Goal: Task Accomplishment & Management: Complete application form

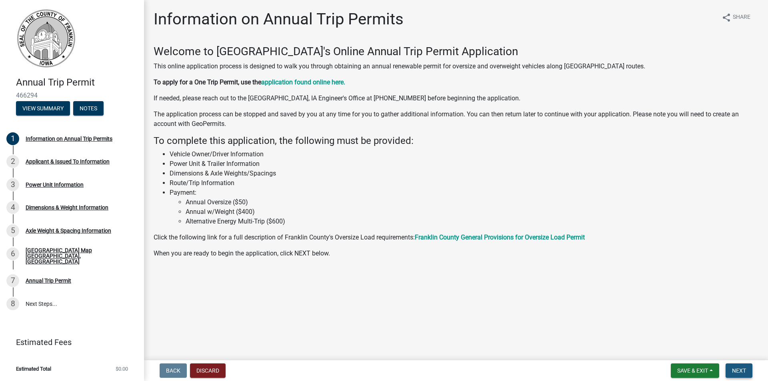
click at [741, 373] on span "Next" at bounding box center [739, 371] width 14 height 6
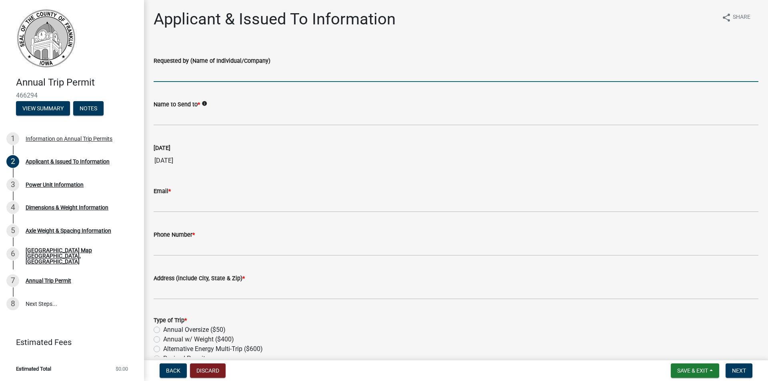
click at [185, 73] on input "Requested by (Name of Individual/Company)" at bounding box center [456, 74] width 605 height 16
type input "Heartland Asphalt, Inc."
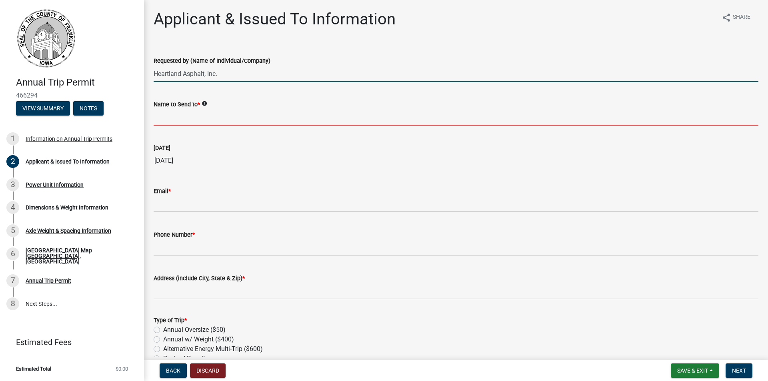
type input "[PERSON_NAME]"
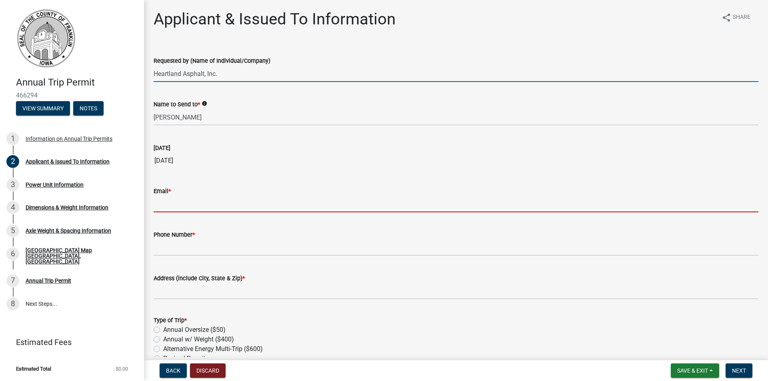
type input "[EMAIL_ADDRESS][DOMAIN_NAME]"
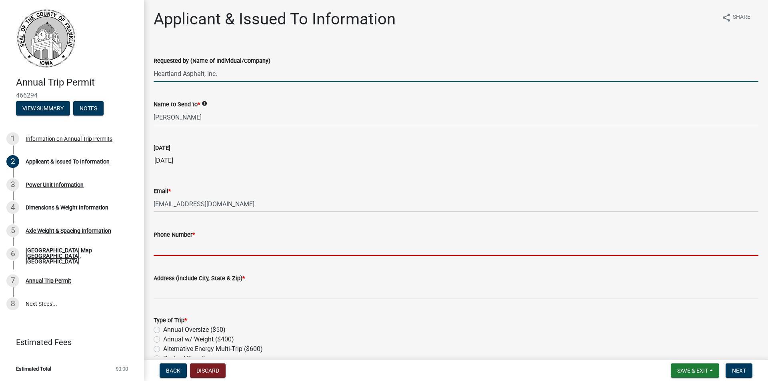
type input "6414241733"
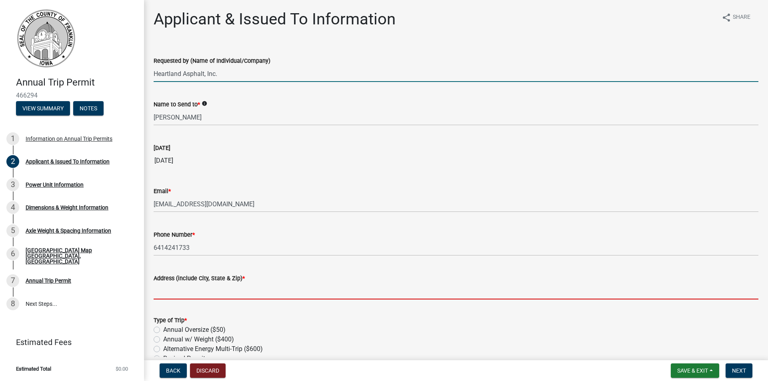
type input "[STREET_ADDRESS]"
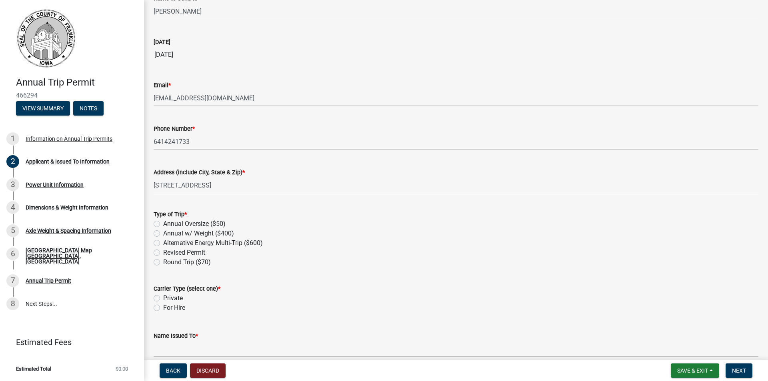
scroll to position [120, 0]
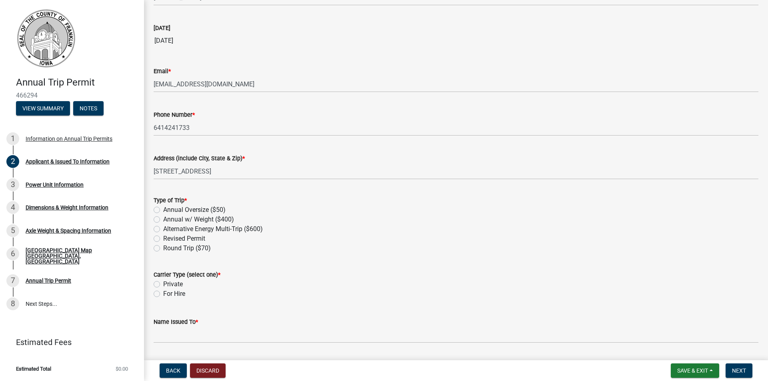
click at [163, 221] on label "Annual w/ Weight ($400)" at bounding box center [198, 220] width 71 height 10
click at [163, 220] on input "Annual w/ Weight ($400)" at bounding box center [165, 217] width 5 height 5
radio input "true"
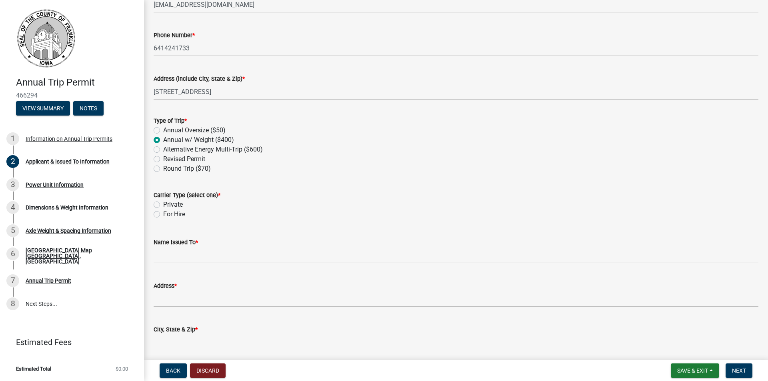
scroll to position [200, 0]
click at [163, 204] on label "Private" at bounding box center [173, 205] width 20 height 10
click at [163, 204] on input "Private" at bounding box center [165, 202] width 5 height 5
radio input "true"
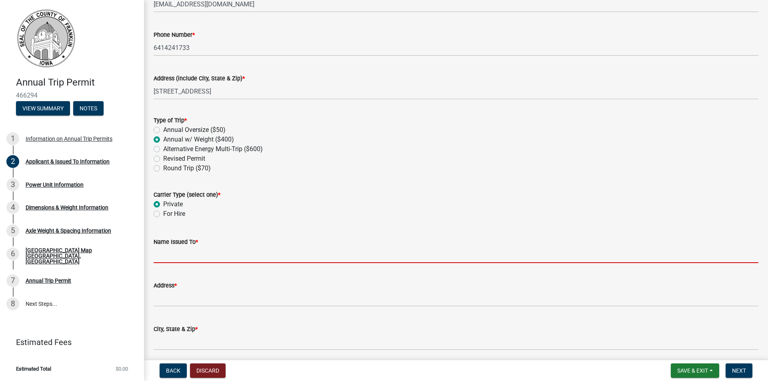
click at [174, 257] on input "Name Issued To *" at bounding box center [456, 255] width 605 height 16
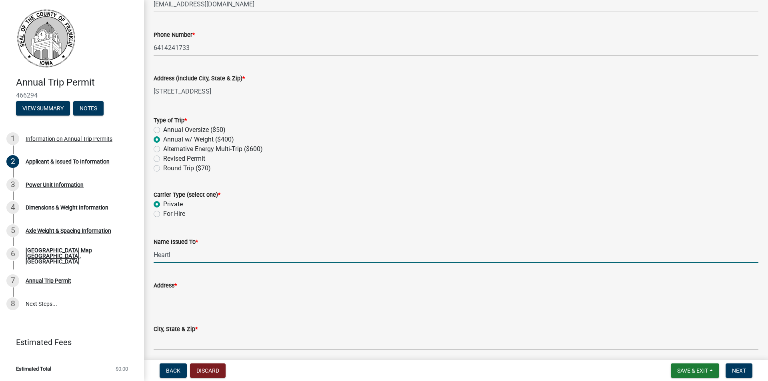
type input "Heartland Asphalt, Inc."
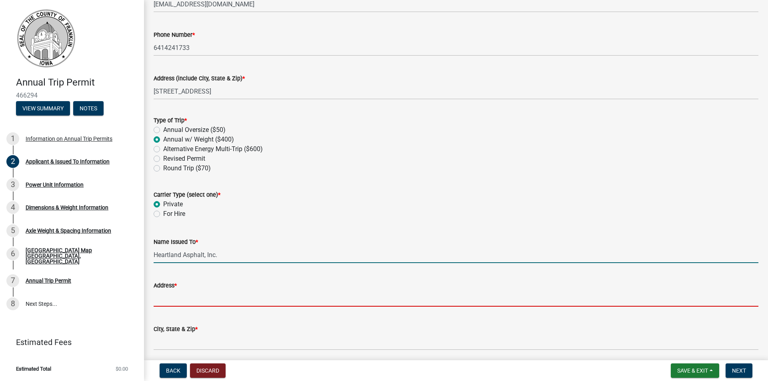
click at [182, 298] on input "Address *" at bounding box center [456, 298] width 605 height 16
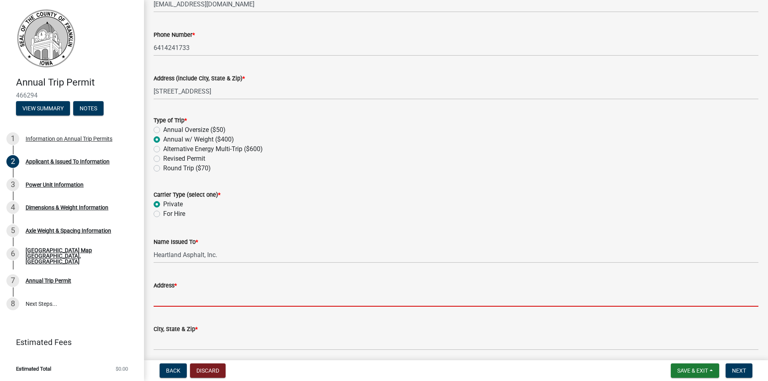
type input "[STREET_ADDRESS]"
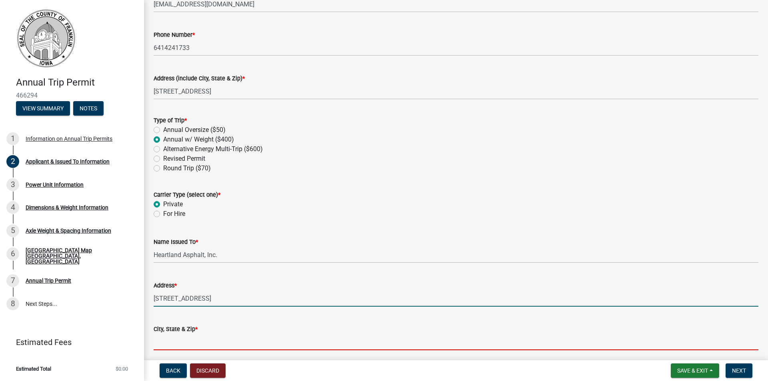
type input "[GEOGRAPHIC_DATA]"
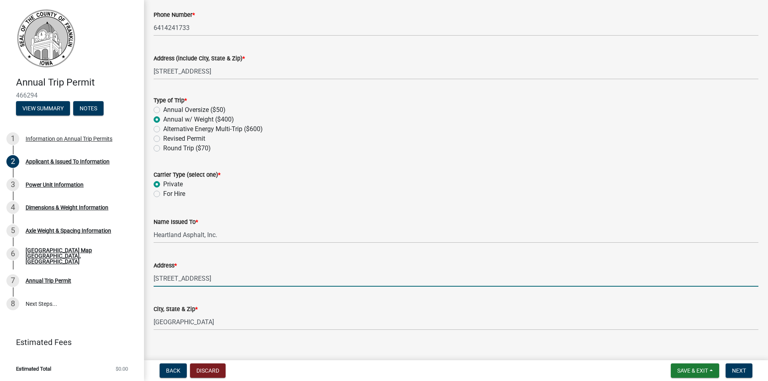
scroll to position [231, 0]
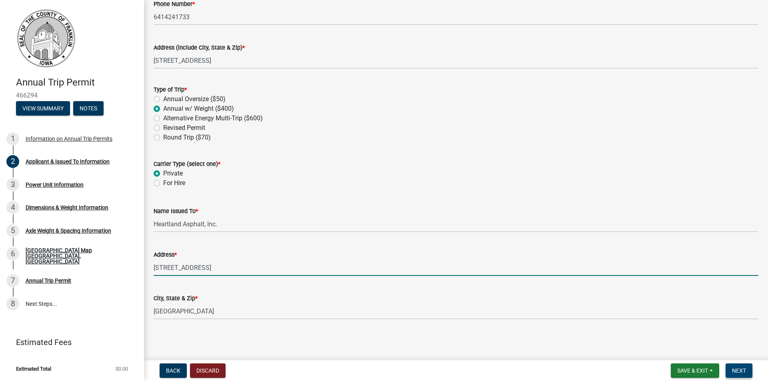
click at [739, 368] on span "Next" at bounding box center [739, 371] width 14 height 6
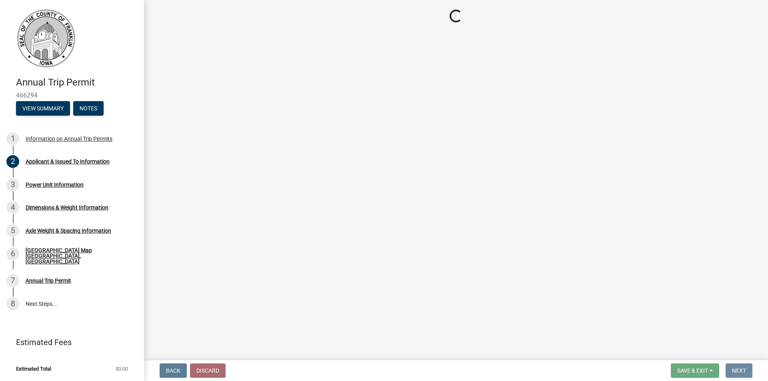
scroll to position [0, 0]
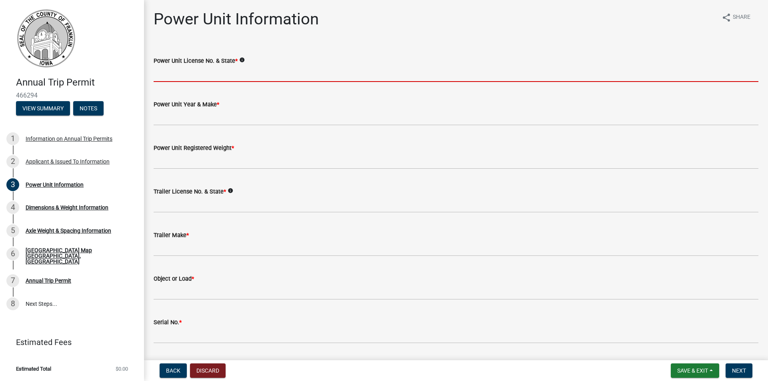
click at [165, 71] on input "Power Unit License No. & State *" at bounding box center [456, 74] width 605 height 16
type input "KH3451, [GEOGRAPHIC_DATA]"
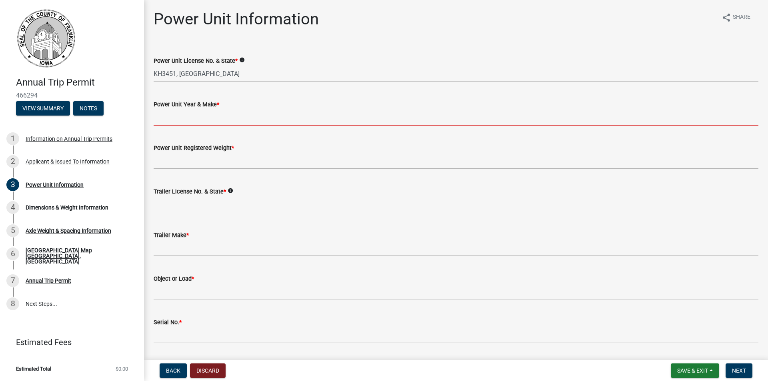
click at [165, 116] on input "Power Unit Year & Make *" at bounding box center [456, 117] width 605 height 16
type input "2024, Volvo"
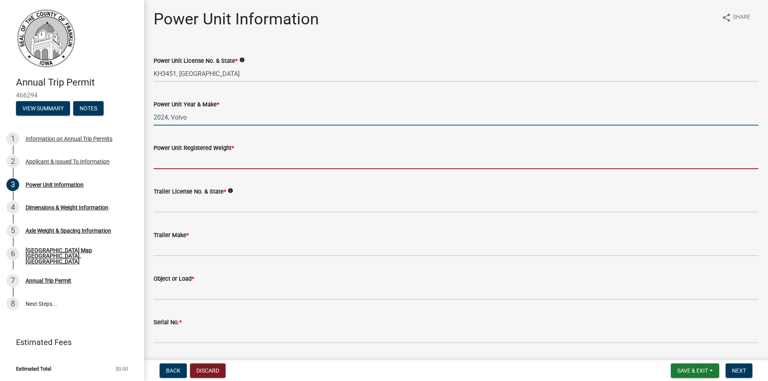
click at [170, 156] on input "Power Unit Registered Weight *" at bounding box center [456, 161] width 605 height 16
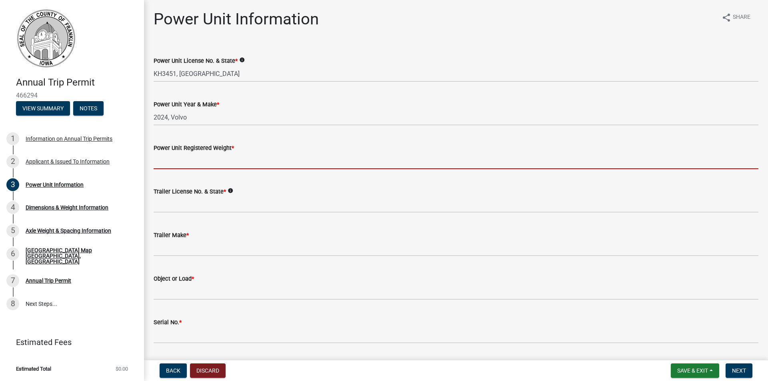
type input "86000"
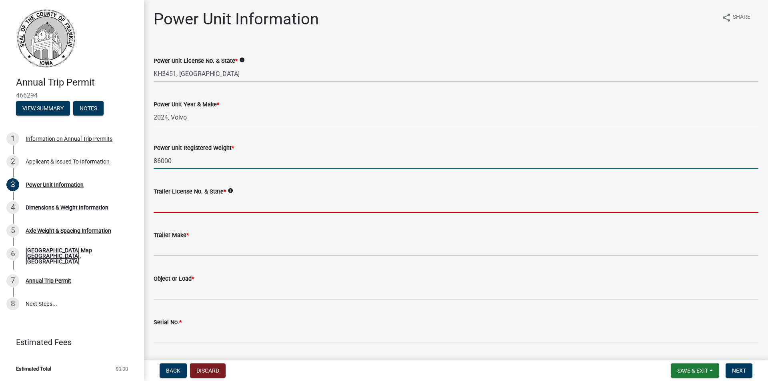
click at [167, 208] on input "Trailer License No. & State *" at bounding box center [456, 204] width 605 height 16
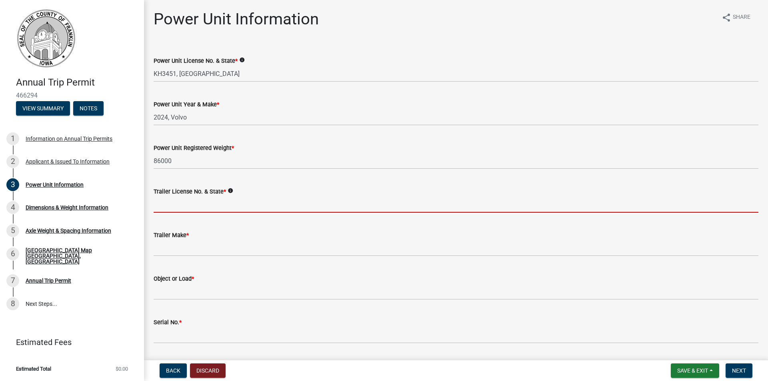
type input "Various, [GEOGRAPHIC_DATA]"
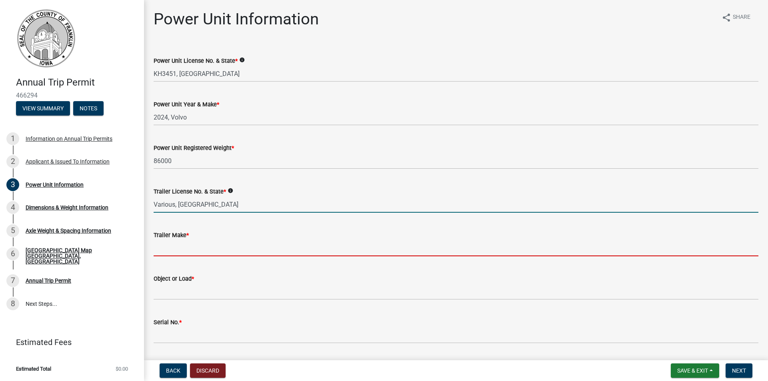
click at [177, 249] on input "Trailer Make *" at bounding box center [456, 248] width 605 height 16
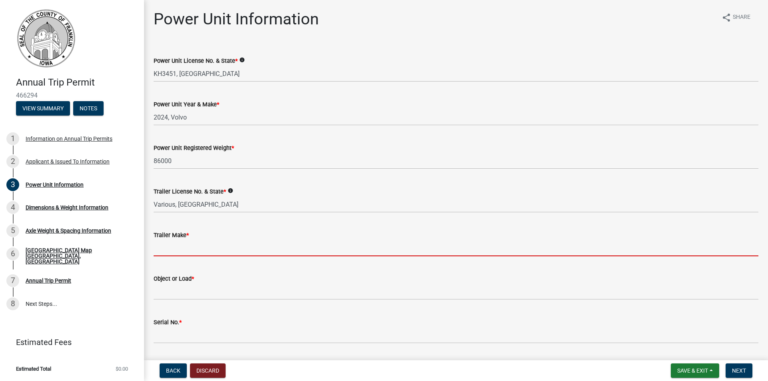
type input "Various"
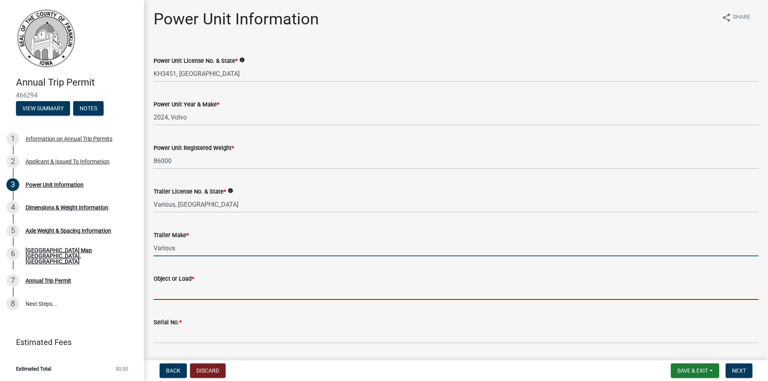
click at [166, 299] on input "Object or Load *" at bounding box center [456, 292] width 605 height 16
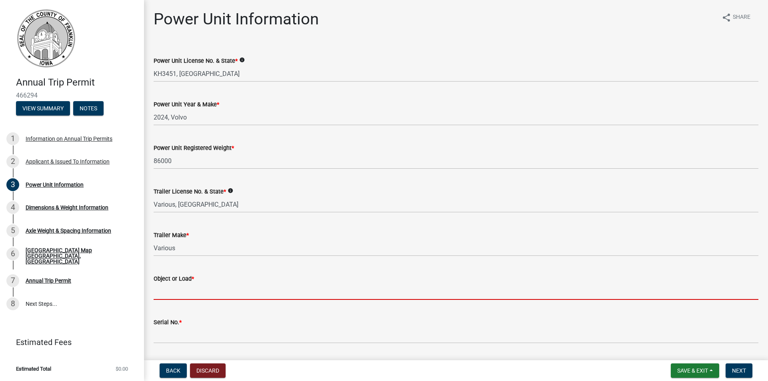
type input "Asphalt Equipment"
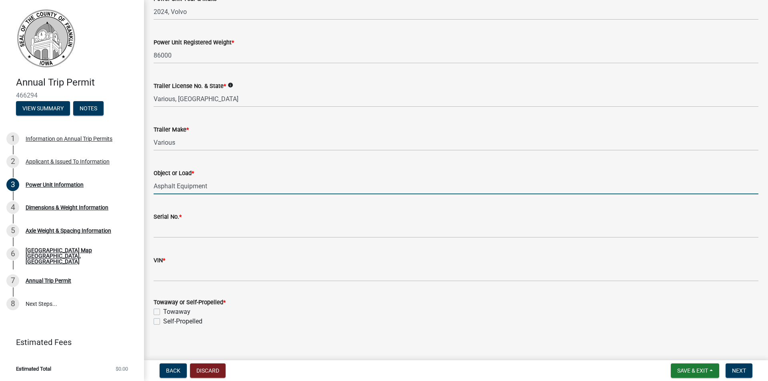
scroll to position [113, 0]
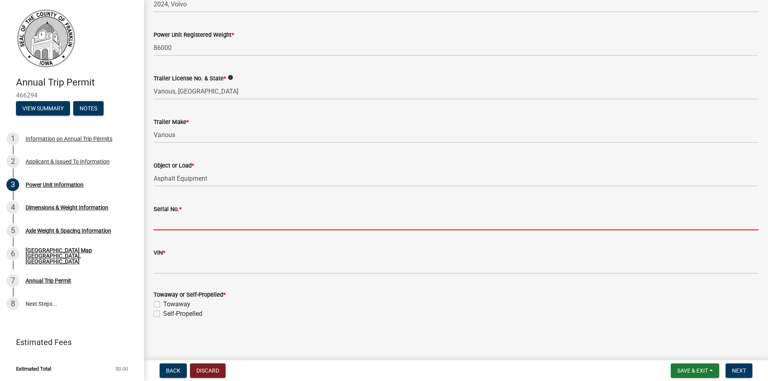
click at [181, 221] on input "Serial No. *" at bounding box center [456, 222] width 605 height 16
type input "1381"
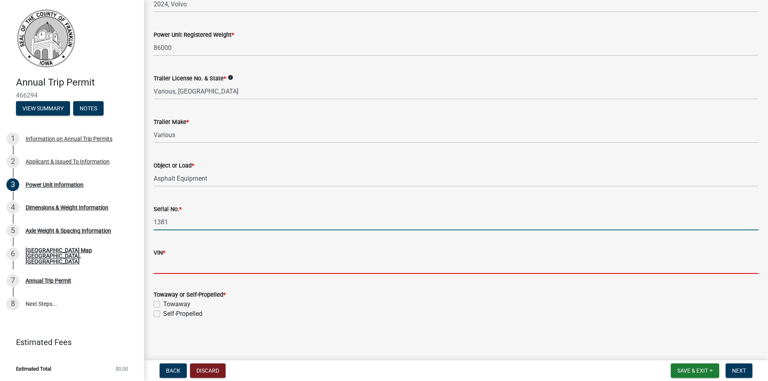
click at [179, 267] on input "VIN *" at bounding box center [456, 266] width 605 height 16
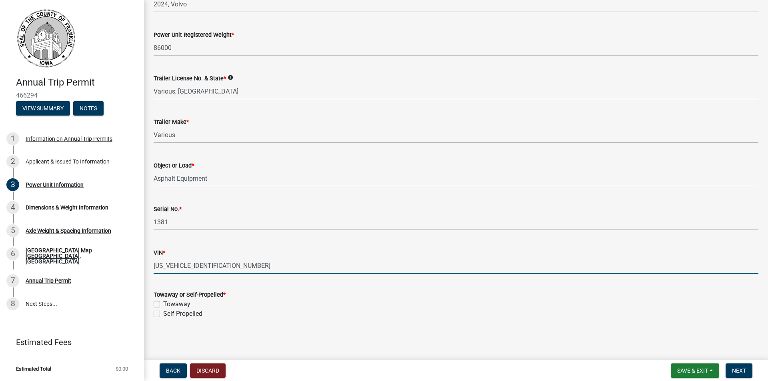
type input "[US_VEHICLE_IDENTIFICATION_NUMBER]"
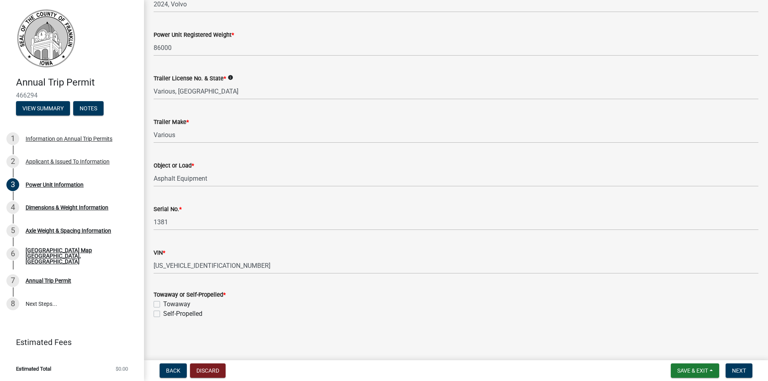
click at [163, 304] on label "Towaway" at bounding box center [176, 305] width 27 height 10
click at [163, 304] on input "Towaway" at bounding box center [165, 302] width 5 height 5
checkbox input "true"
checkbox input "false"
click at [741, 370] on span "Next" at bounding box center [739, 371] width 14 height 6
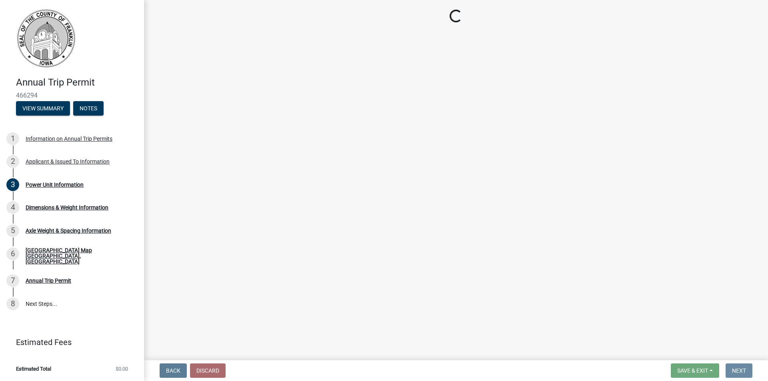
scroll to position [0, 0]
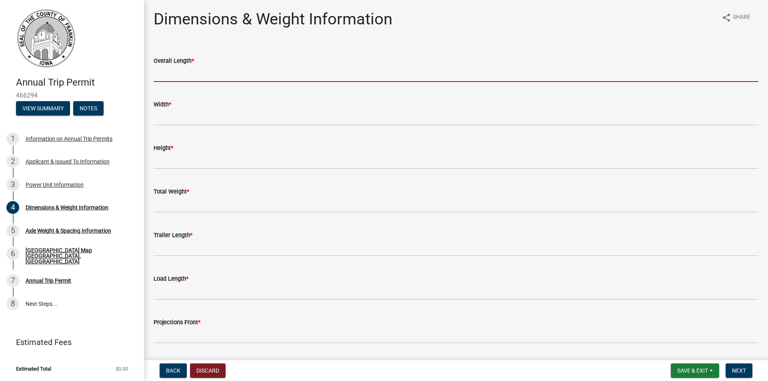
click at [199, 77] on input "Overall Length *" at bounding box center [456, 74] width 605 height 16
type input "120'"
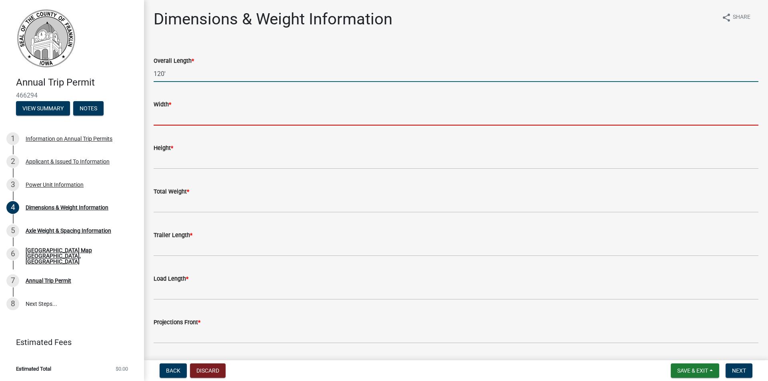
click at [182, 120] on input "Width *" at bounding box center [456, 117] width 605 height 16
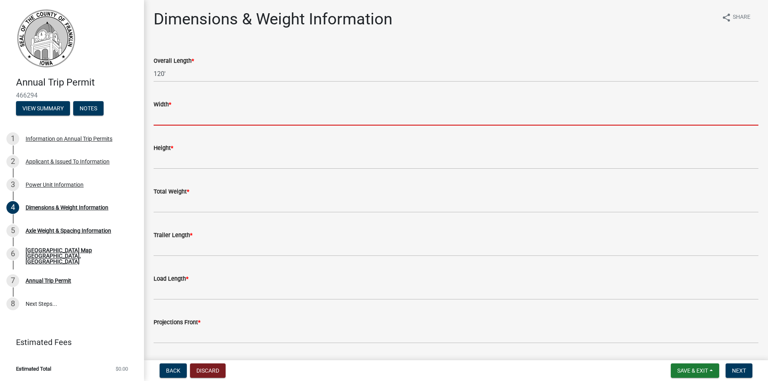
type input "13'5""
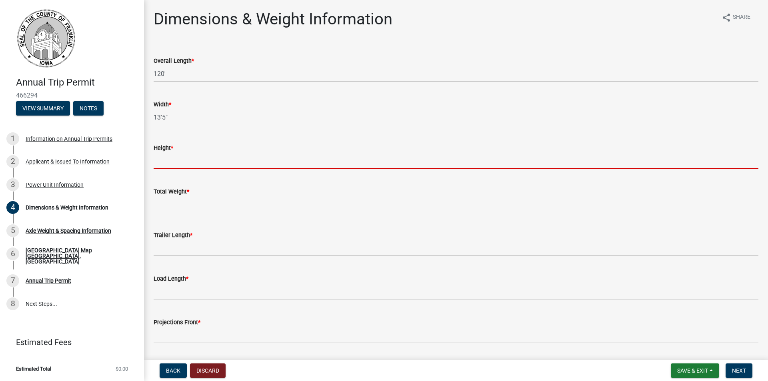
click at [181, 161] on input "Height *" at bounding box center [456, 161] width 605 height 16
type input "15'5""
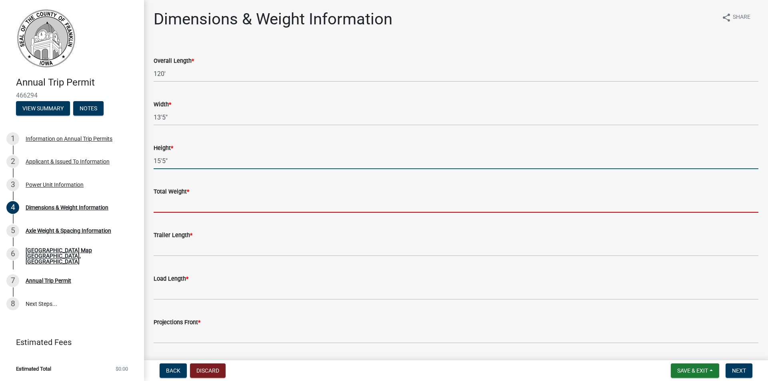
click at [162, 204] on input "Total Weight *" at bounding box center [456, 204] width 605 height 16
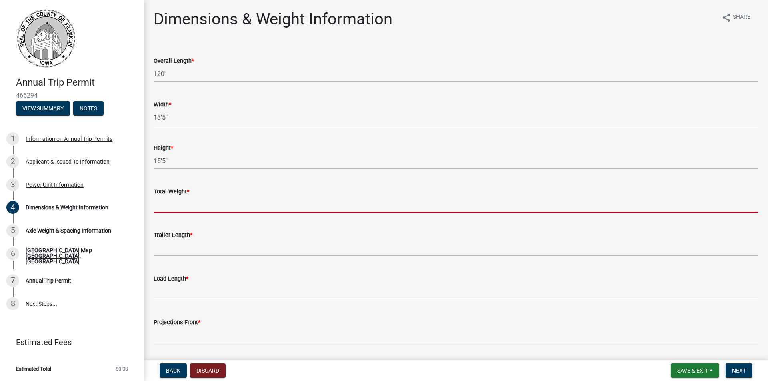
type input "156000"
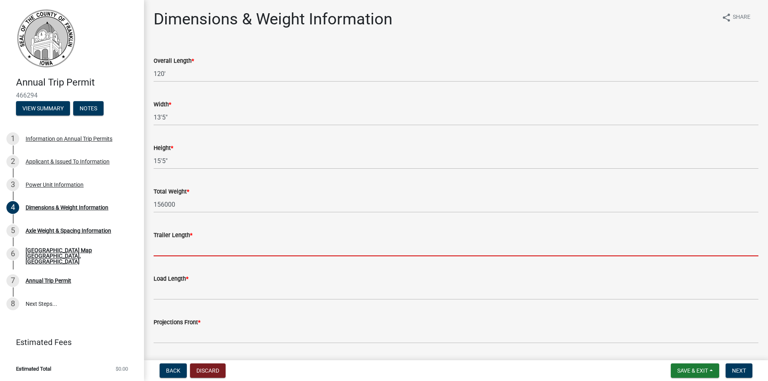
click at [172, 252] on input "Trailer Length *" at bounding box center [456, 248] width 605 height 16
type input "Various"
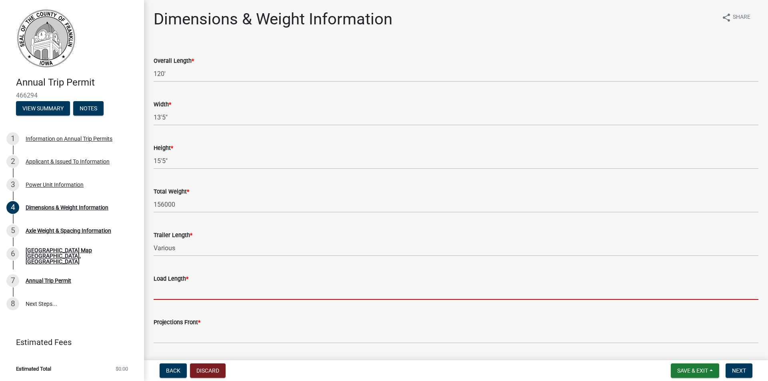
drag, startPoint x: 176, startPoint y: 291, endPoint x: 180, endPoint y: 292, distance: 4.0
click at [176, 291] on input "Load Length *" at bounding box center [456, 292] width 605 height 16
type input "Various"
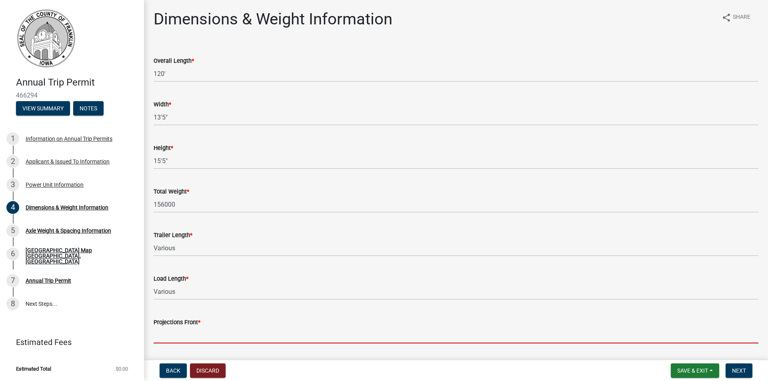
click at [178, 335] on input "Projections Front *" at bounding box center [456, 335] width 605 height 16
type input "15'"
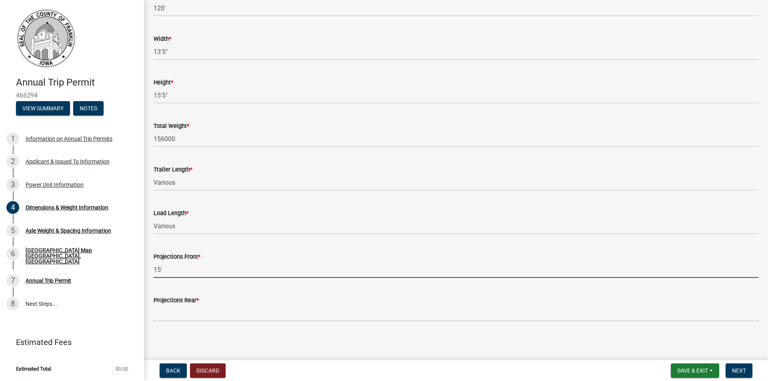
scroll to position [68, 0]
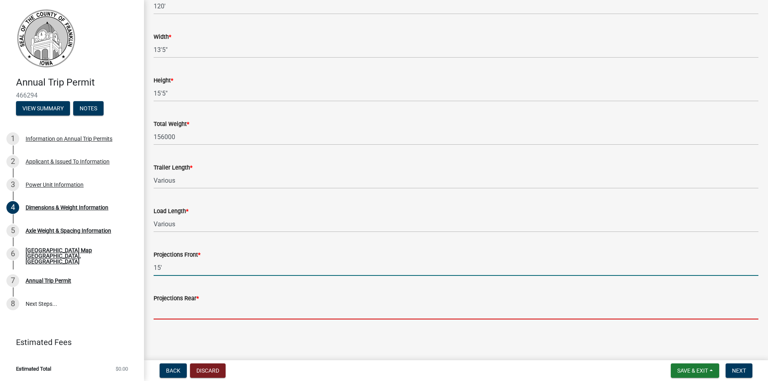
click at [180, 313] on input "Projections Rear *" at bounding box center [456, 311] width 605 height 16
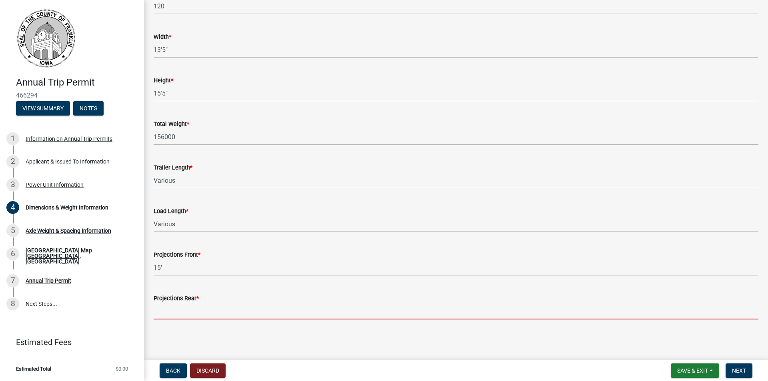
type input "15'"
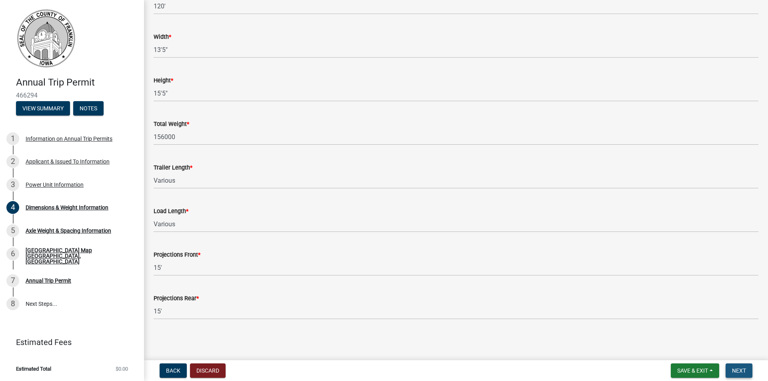
click at [743, 371] on span "Next" at bounding box center [739, 371] width 14 height 6
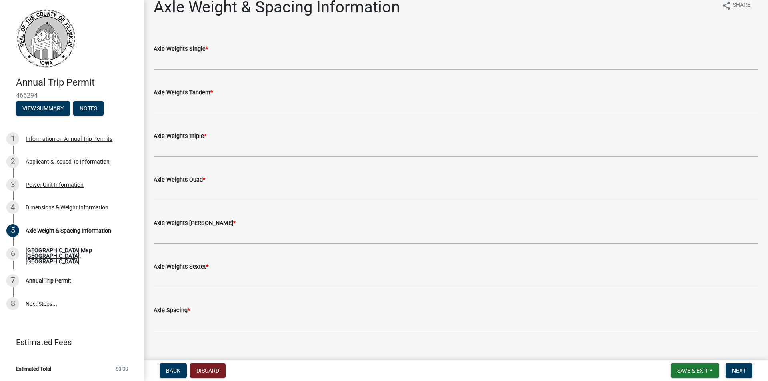
scroll to position [24, 0]
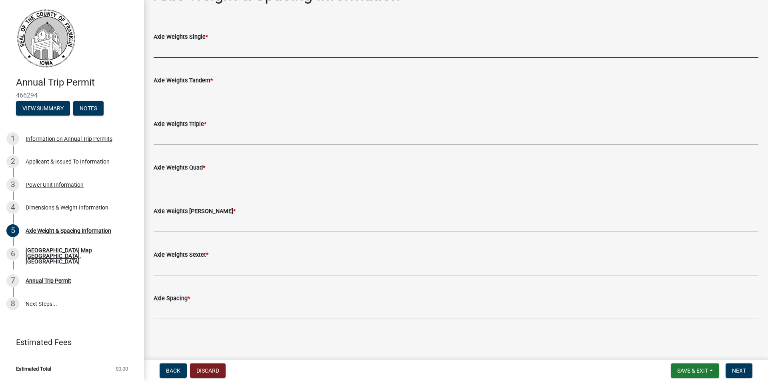
click at [183, 47] on input "Axle Weights Single *" at bounding box center [456, 50] width 605 height 16
type input "16000"
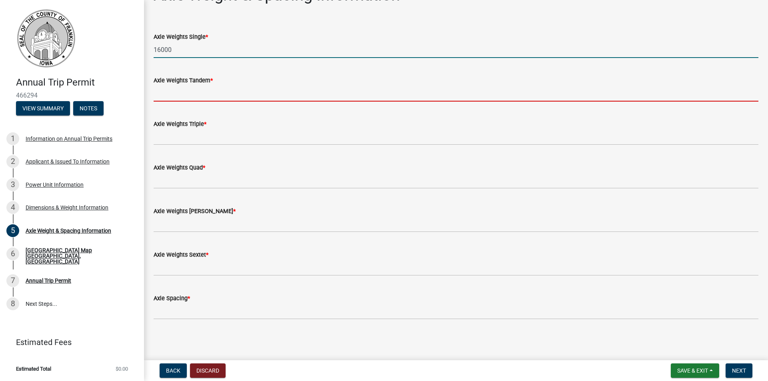
click at [184, 98] on input "Axle Weights Tandem *" at bounding box center [456, 93] width 605 height 16
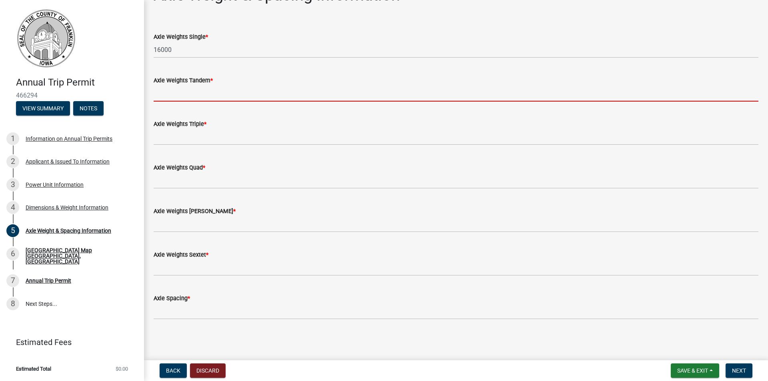
type input "20000"
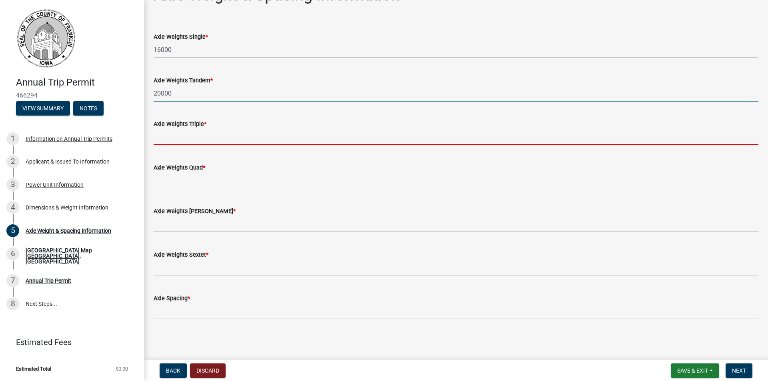
click at [168, 144] on input "Axle Weights Triple *" at bounding box center [456, 137] width 605 height 16
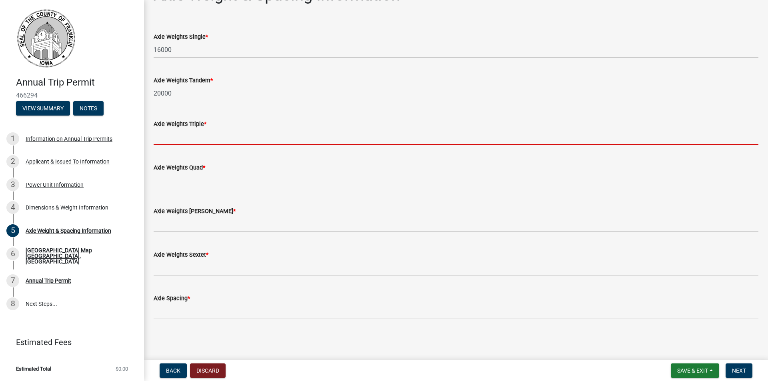
type input "20000"
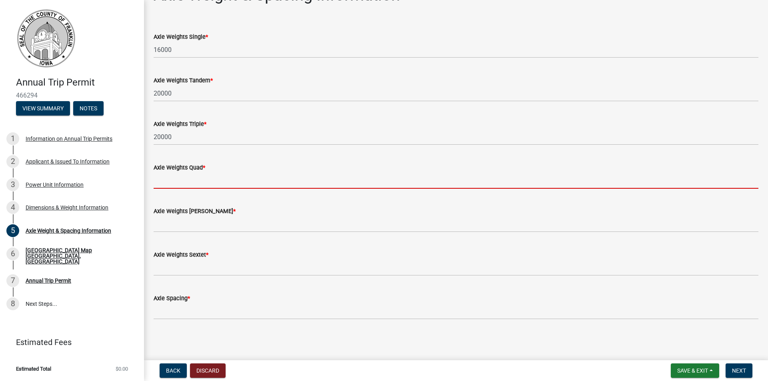
click at [170, 175] on input "Axle Weights Quad *" at bounding box center [456, 180] width 605 height 16
type input "20000"
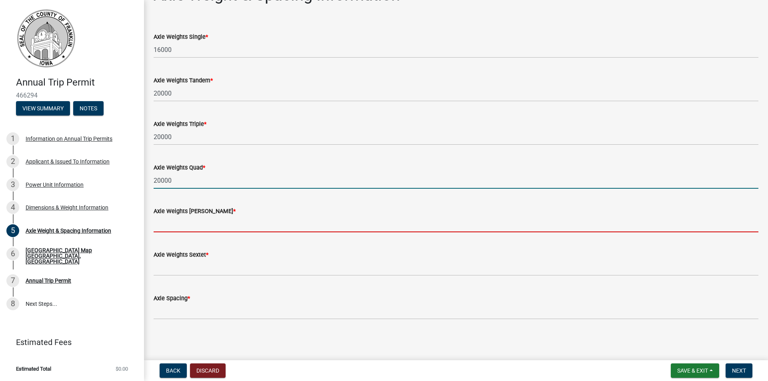
click at [172, 220] on input "Axle Weights [PERSON_NAME] *" at bounding box center [456, 224] width 605 height 16
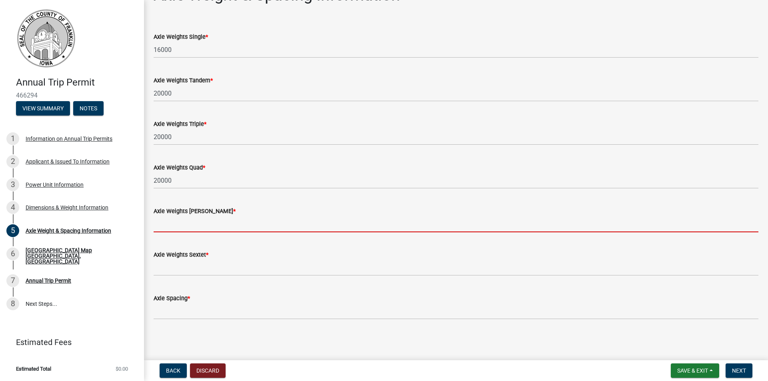
type input "20000"
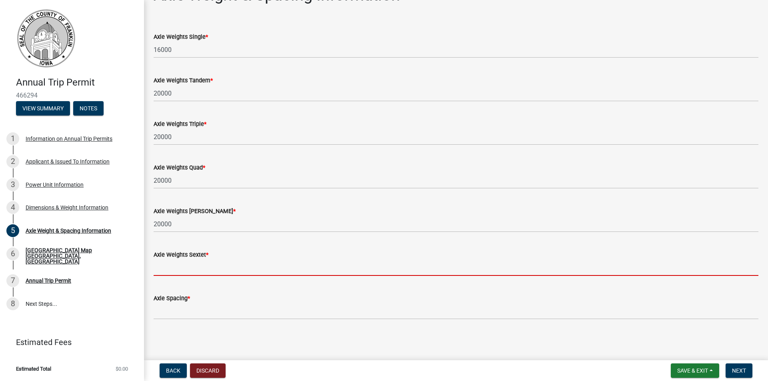
click at [180, 266] on input "Axle Weights Sextet *" at bounding box center [456, 268] width 605 height 16
type input "20000"
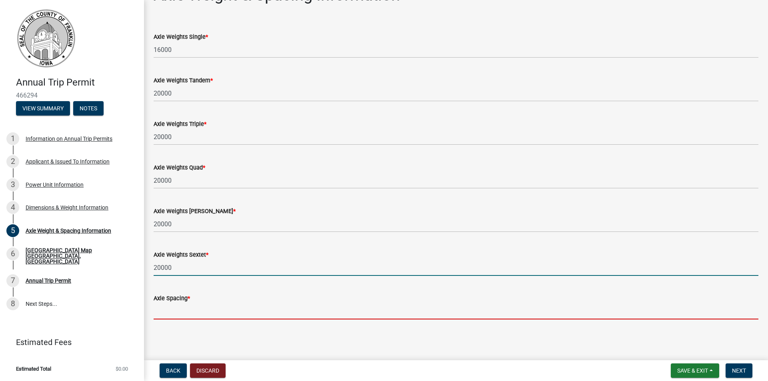
click at [171, 314] on input "Axle Spacing *" at bounding box center [456, 311] width 605 height 16
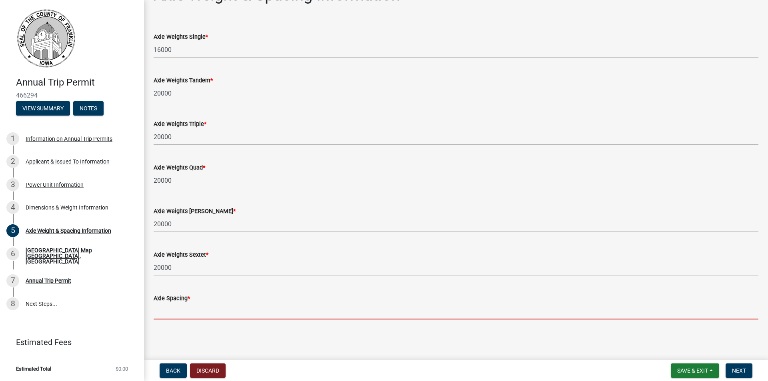
type input "Various"
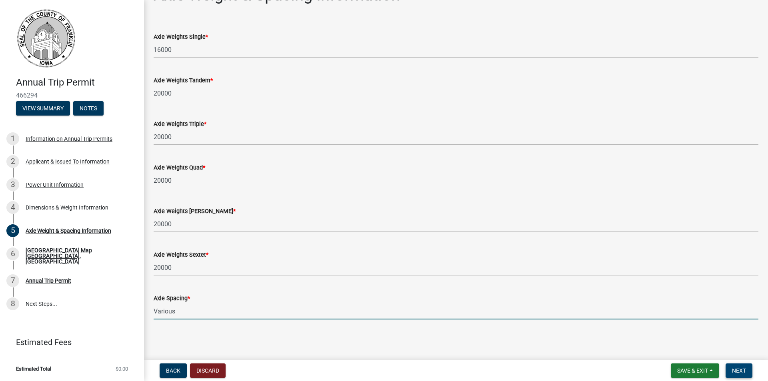
click at [744, 372] on span "Next" at bounding box center [739, 371] width 14 height 6
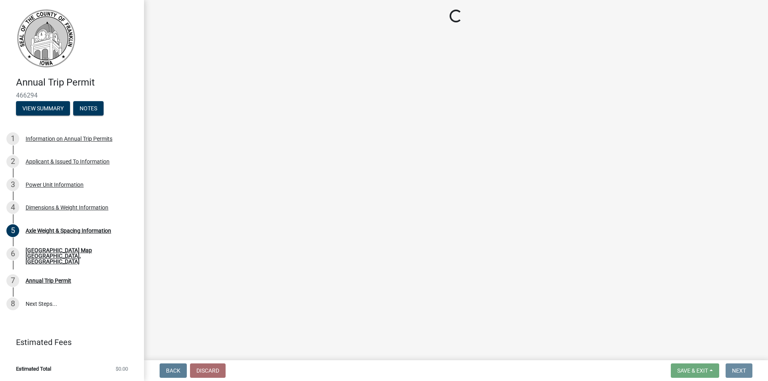
scroll to position [0, 0]
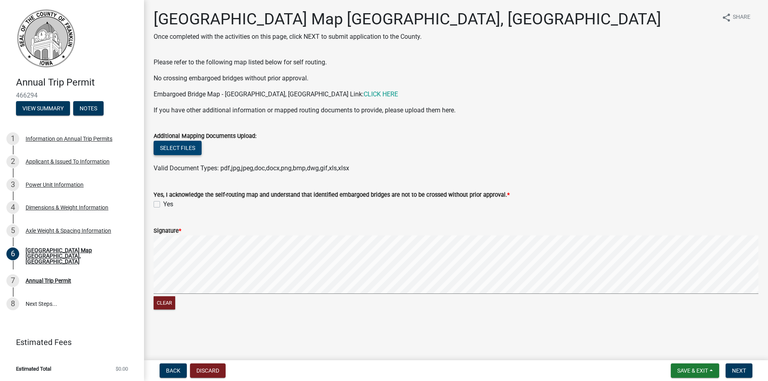
click at [175, 146] on button "Select files" at bounding box center [178, 148] width 48 height 14
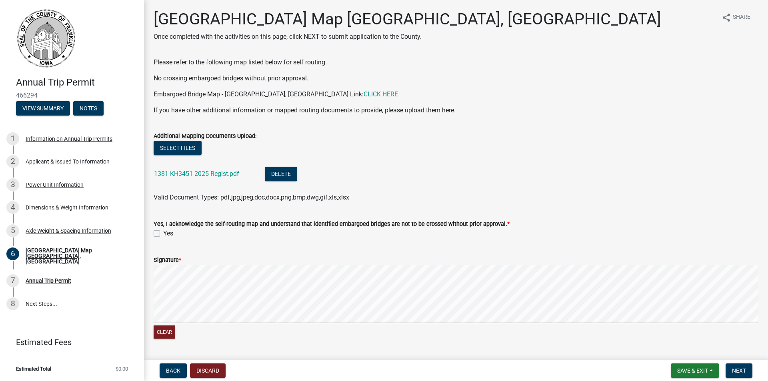
click at [163, 234] on label "Yes" at bounding box center [168, 234] width 10 height 10
click at [163, 234] on input "Yes" at bounding box center [165, 231] width 5 height 5
checkbox input "true"
click at [743, 374] on button "Next" at bounding box center [738, 371] width 27 height 14
